Goal: Check status: Check status

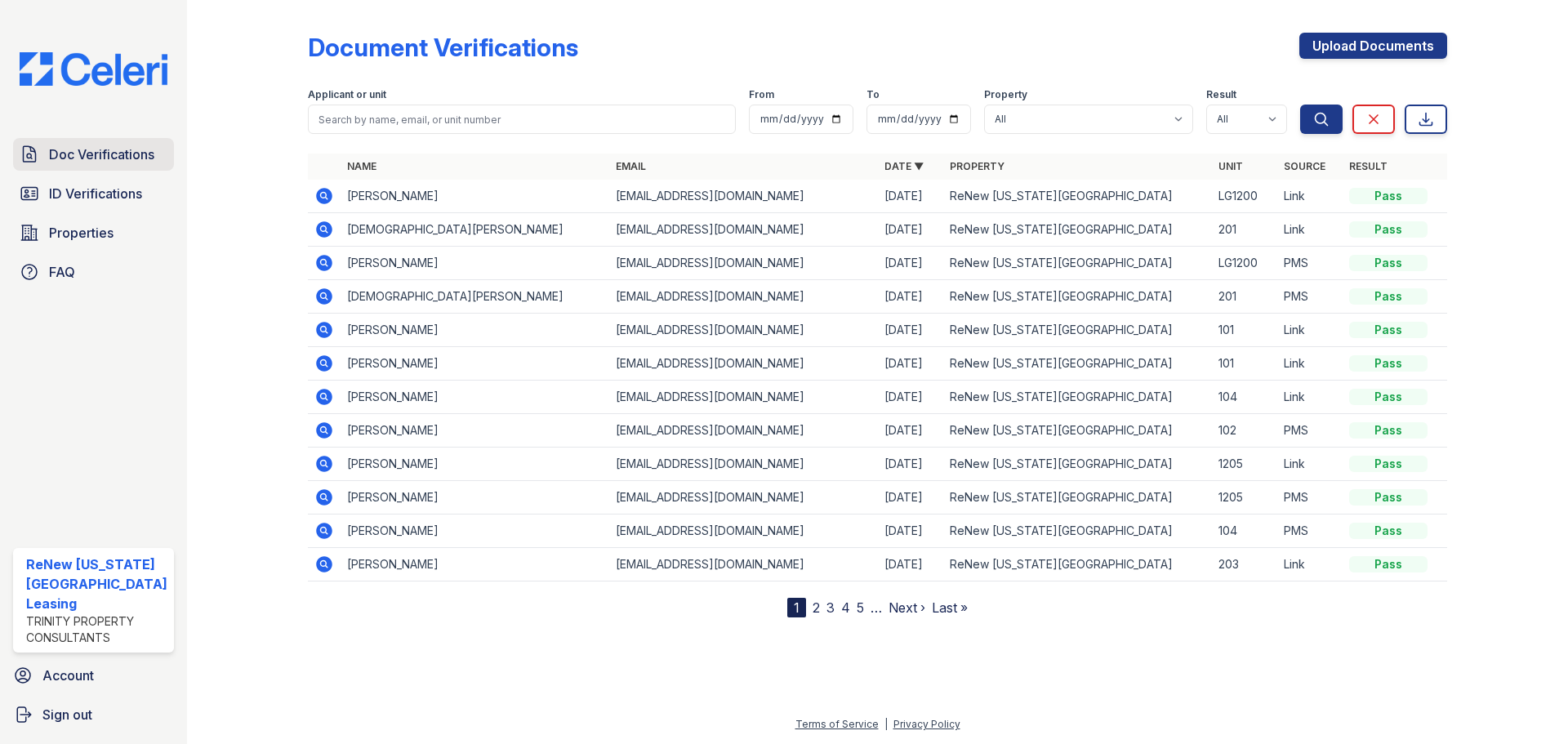
click at [78, 165] on link "Doc Verifications" at bounding box center [93, 154] width 161 height 33
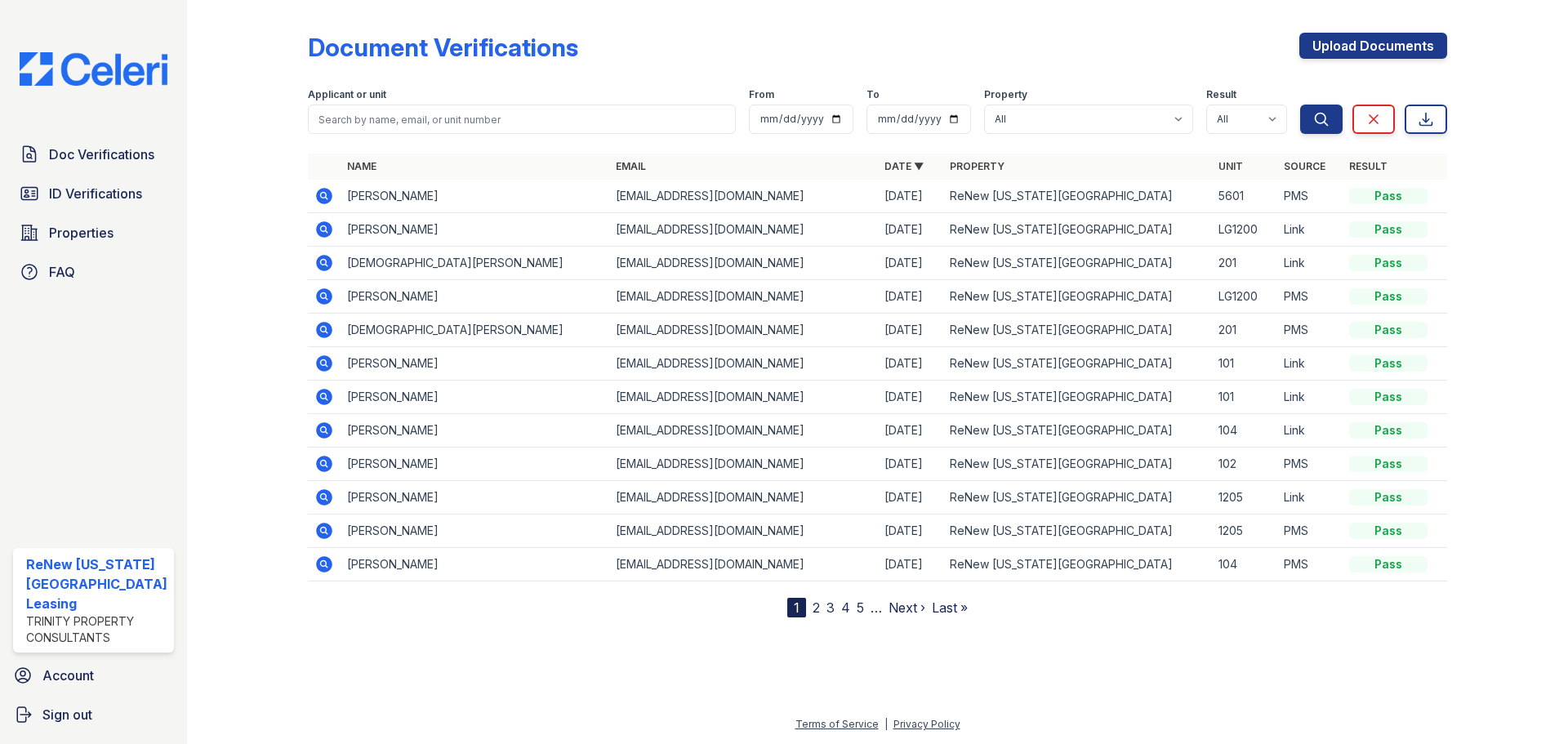
click at [326, 197] on icon at bounding box center [324, 196] width 17 height 17
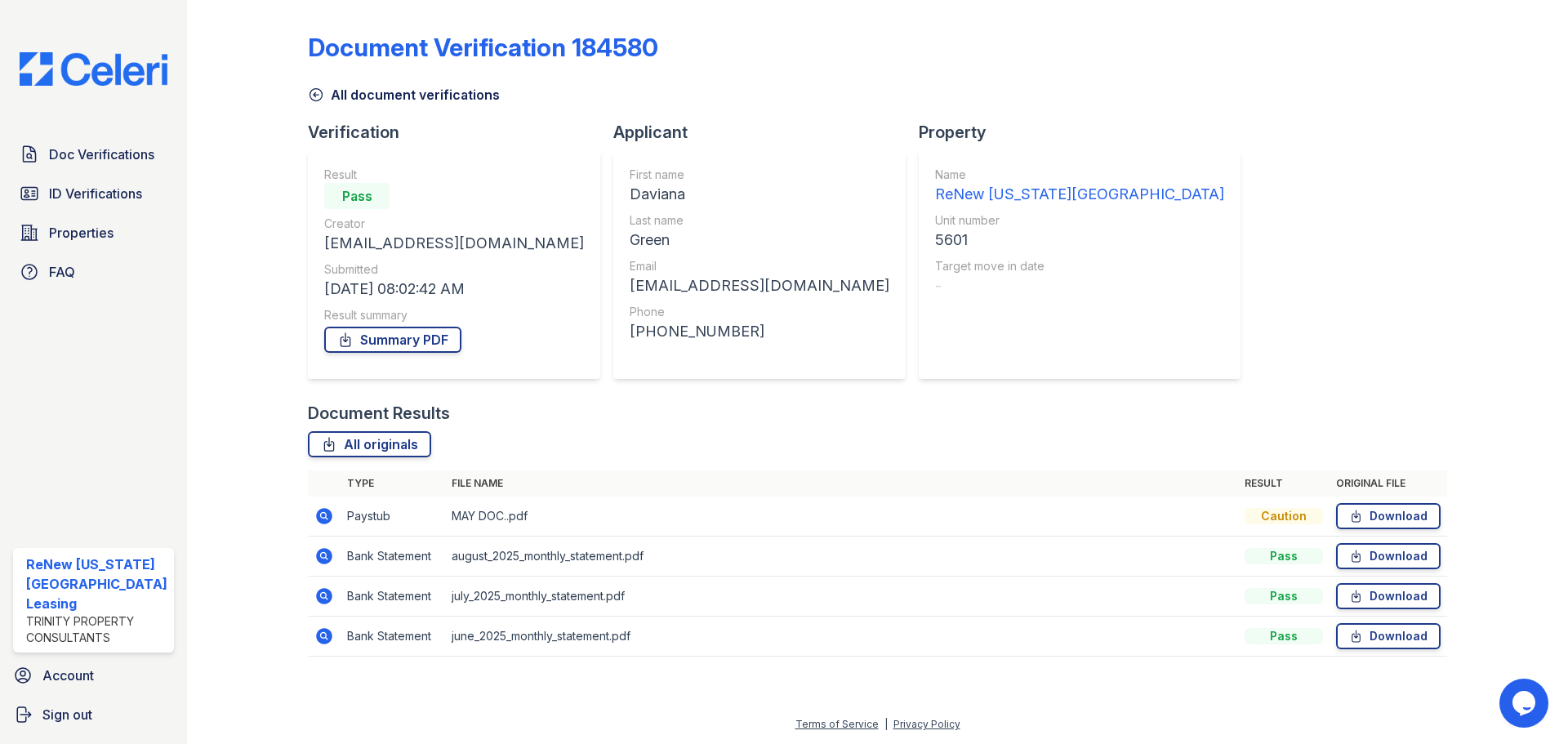
click at [318, 515] on icon at bounding box center [324, 516] width 17 height 17
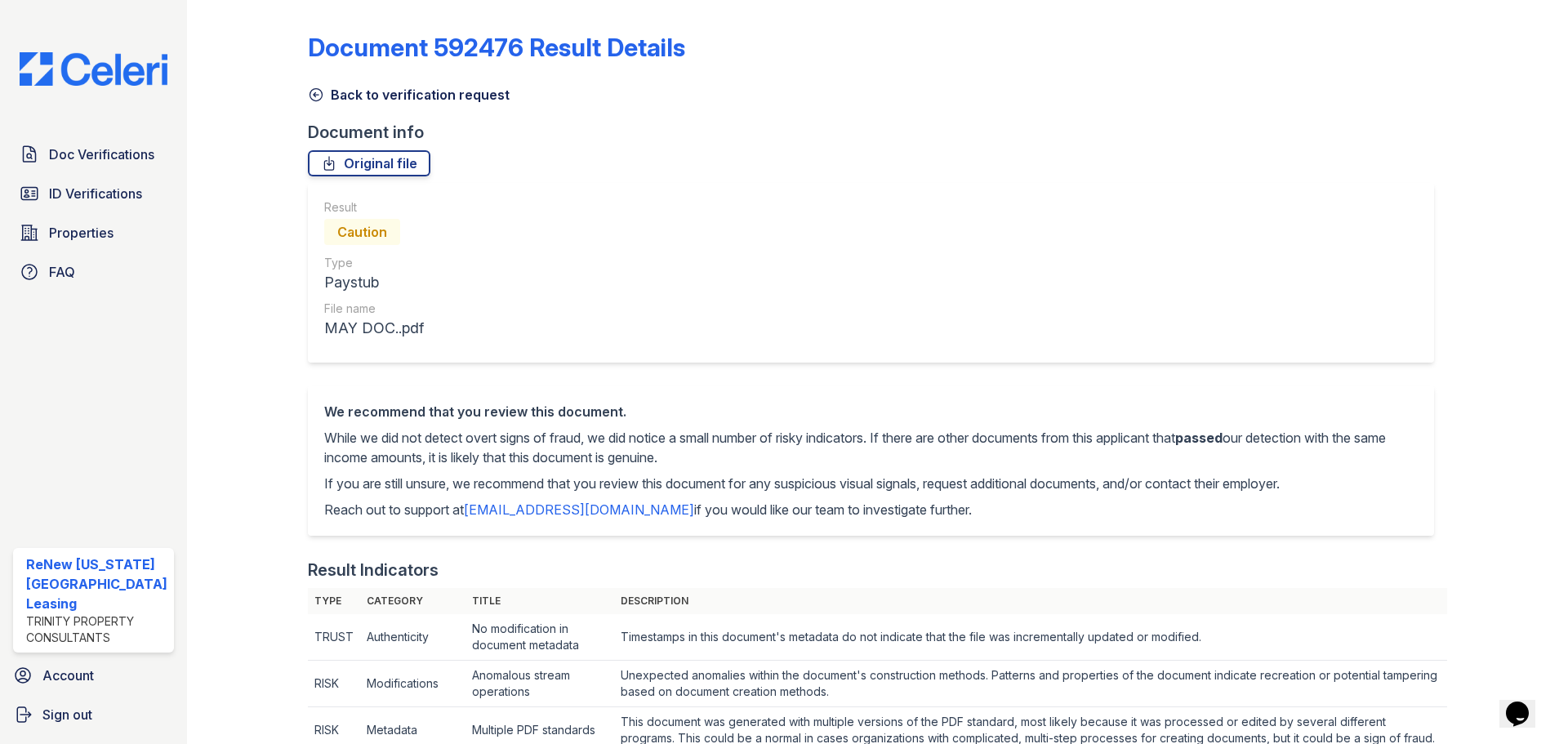
click at [314, 92] on icon at bounding box center [316, 95] width 12 height 12
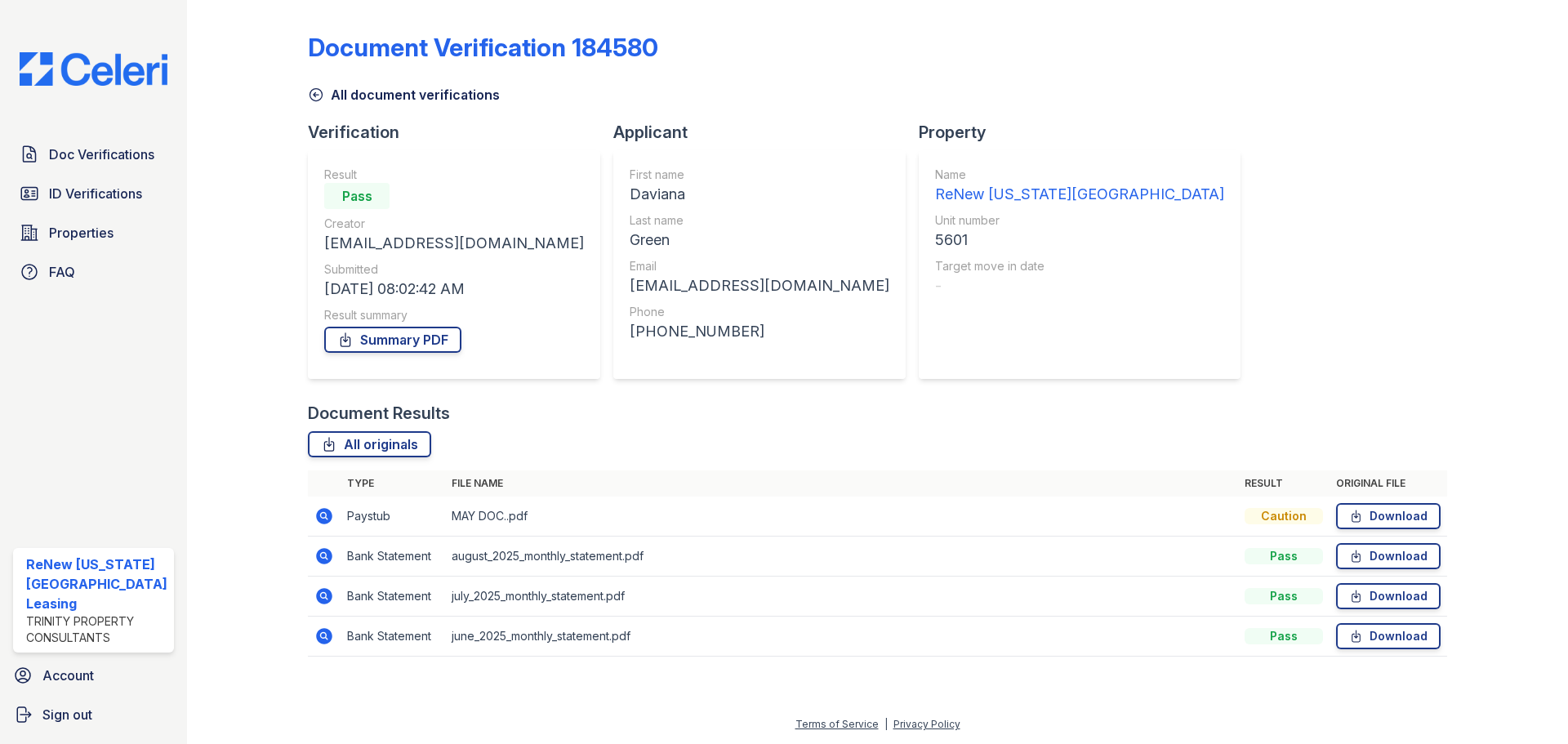
click at [327, 556] on icon at bounding box center [324, 556] width 17 height 17
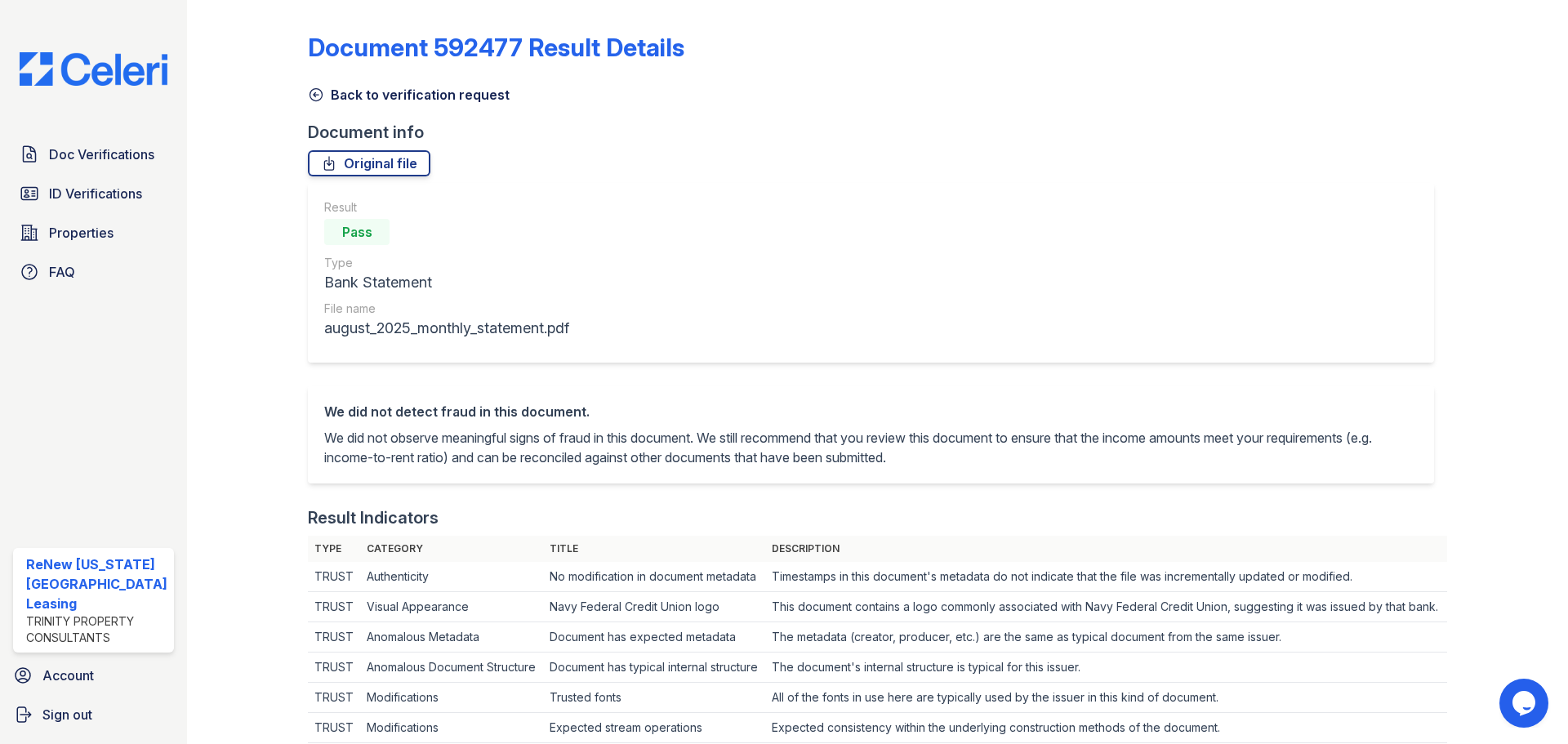
click at [315, 90] on icon at bounding box center [315, 95] width 17 height 17
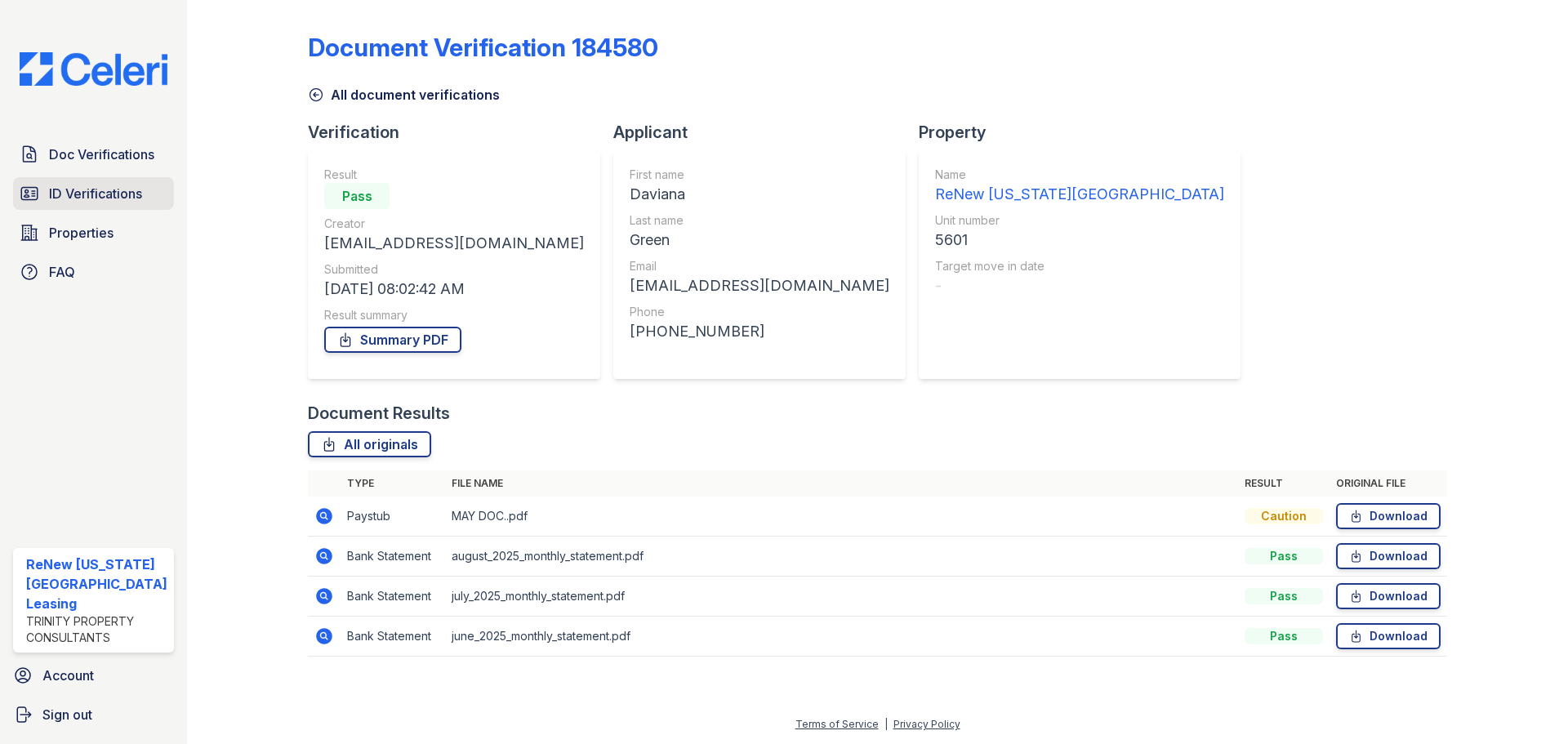
click at [122, 184] on span "ID Verifications" at bounding box center [96, 193] width 93 height 19
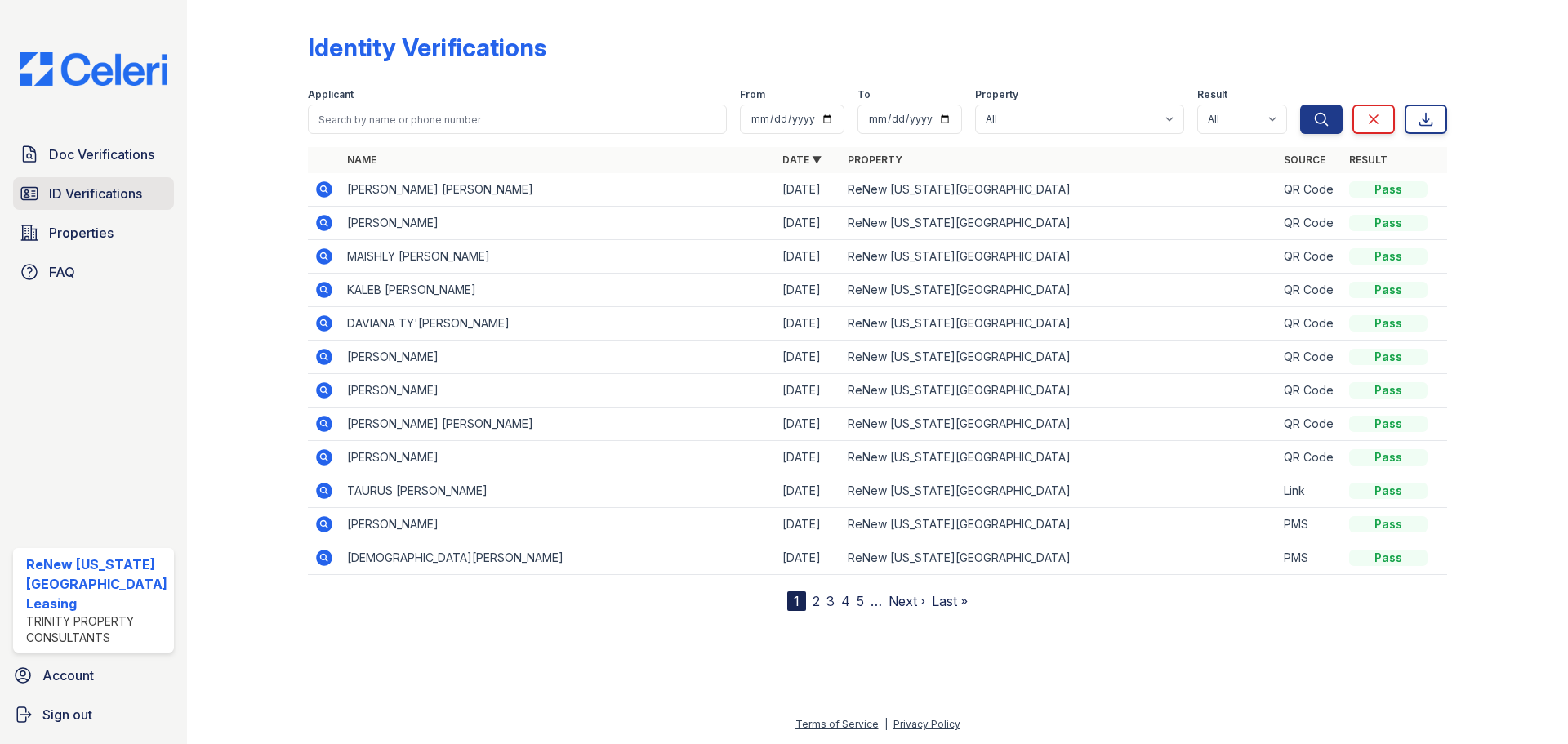
click at [92, 188] on span "ID Verifications" at bounding box center [96, 193] width 93 height 19
